Goal: Check status: Check status

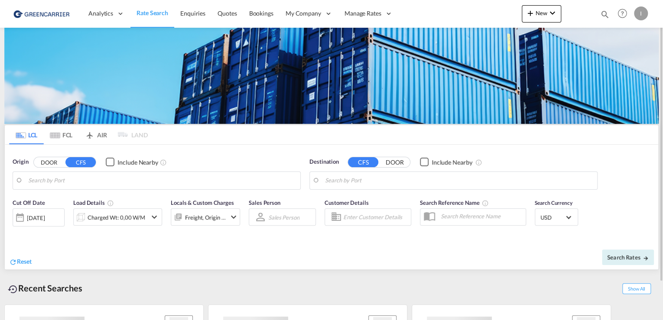
type input "[GEOGRAPHIC_DATA], [GEOGRAPHIC_DATA]"
type input "Callao, PECLL"
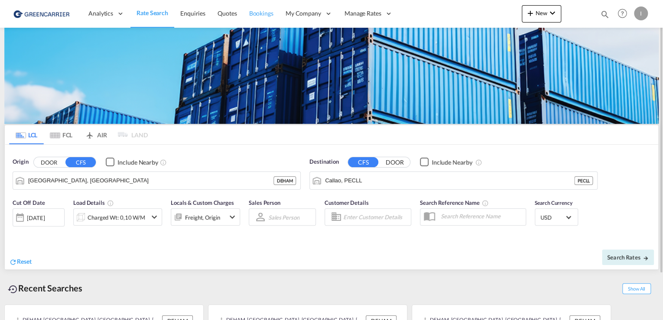
drag, startPoint x: 258, startPoint y: 13, endPoint x: 268, endPoint y: 21, distance: 12.9
click at [258, 13] on span "Bookings" at bounding box center [261, 13] width 24 height 7
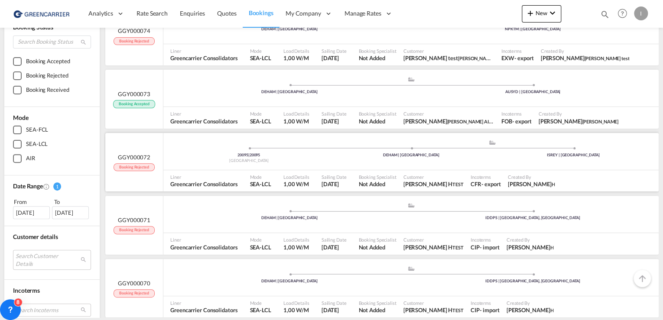
scroll to position [69, 0]
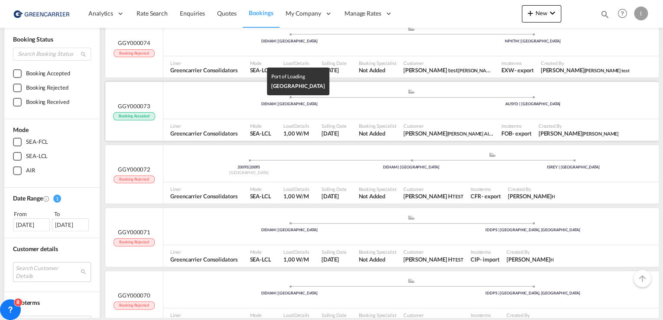
click at [212, 102] on div "DEHAM | [GEOGRAPHIC_DATA]" at bounding box center [290, 104] width 244 height 6
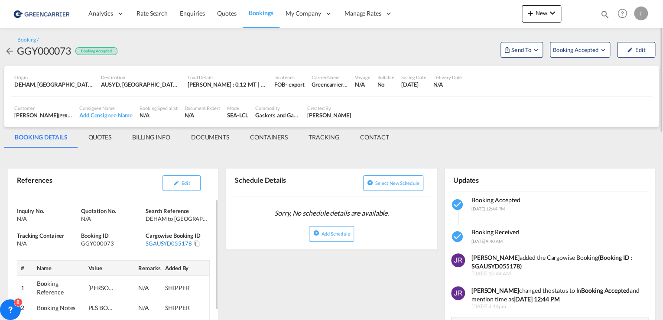
click at [166, 242] on div "SGAUSYD055178" at bounding box center [169, 244] width 46 height 8
drag, startPoint x: 145, startPoint y: 241, endPoint x: 182, endPoint y: 245, distance: 37.4
click at [182, 245] on div "Inquiry No. N/A Quotation No. N/A Search Reference DEHAM to AUSYD/ [DATE] Track…" at bounding box center [113, 274] width 210 height 151
drag, startPoint x: 182, startPoint y: 245, endPoint x: 154, endPoint y: 237, distance: 28.8
click at [156, 236] on span "Cargowise Booking ID" at bounding box center [173, 235] width 55 height 7
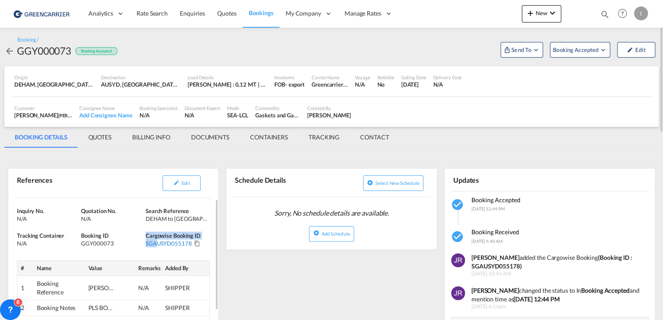
drag, startPoint x: 144, startPoint y: 243, endPoint x: 154, endPoint y: 243, distance: 10.4
click at [154, 243] on div "Inquiry No. N/A Quotation No. N/A Search Reference DEHAM to AUSYD/ [DATE] Track…" at bounding box center [113, 274] width 210 height 151
drag, startPoint x: 154, startPoint y: 243, endPoint x: 140, endPoint y: 235, distance: 15.9
click at [140, 235] on div "Booking ID GGY000073" at bounding box center [113, 240] width 64 height 16
drag, startPoint x: 146, startPoint y: 242, endPoint x: 190, endPoint y: 243, distance: 44.2
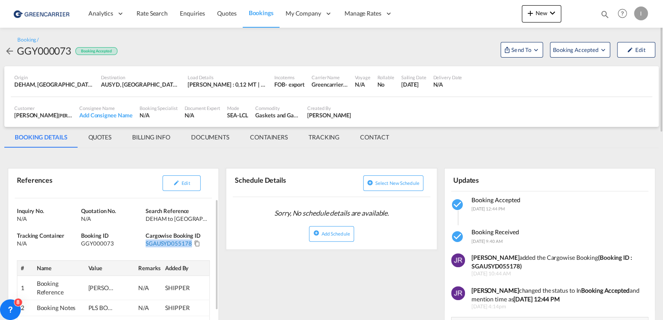
click at [190, 243] on div "SGAUSYD055178" at bounding box center [169, 244] width 46 height 8
copy div "SGAUSYD055178"
